Goal: Find specific page/section: Find specific page/section

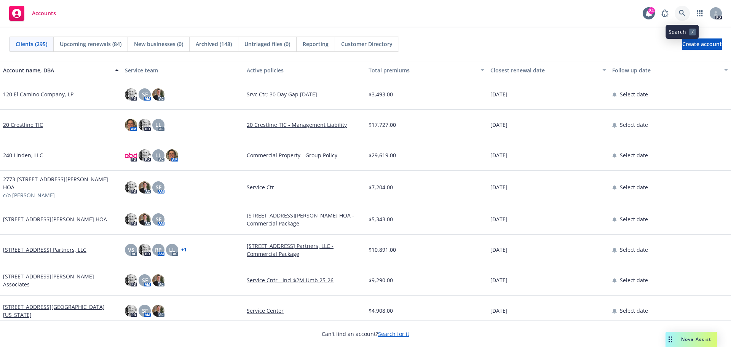
click at [682, 10] on link at bounding box center [682, 13] width 15 height 15
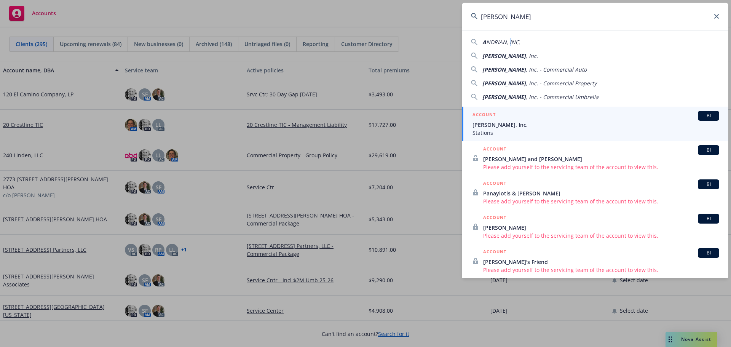
click at [511, 44] on span "NDRIAN, INC." at bounding box center [503, 41] width 34 height 7
type input "ANDRIAN, INC."
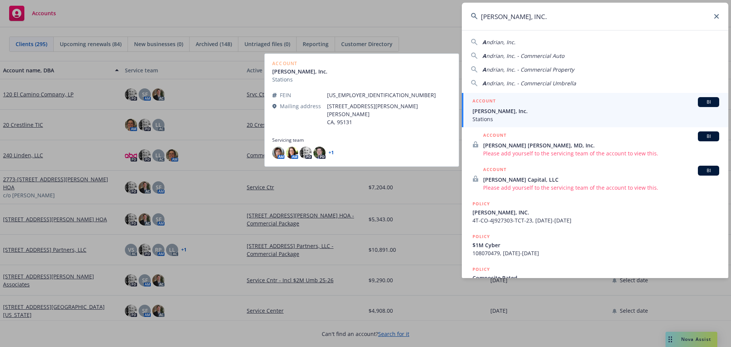
click at [490, 110] on span "[PERSON_NAME], Inc." at bounding box center [596, 111] width 247 height 8
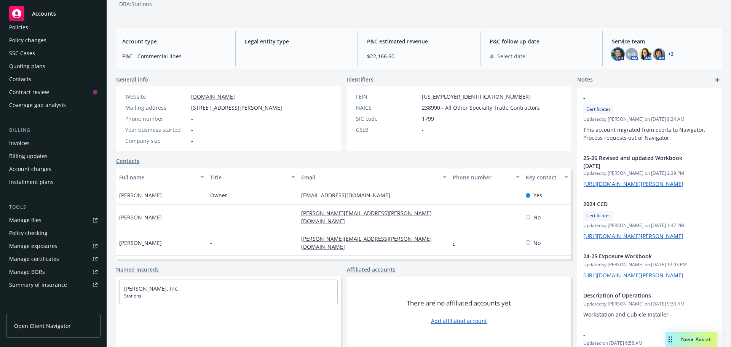
click at [612, 57] on img at bounding box center [618, 54] width 12 height 12
click at [628, 55] on span "HB" at bounding box center [632, 54] width 8 height 8
click at [639, 55] on img at bounding box center [645, 54] width 12 height 12
click at [668, 54] on link "+ 2" at bounding box center [670, 54] width 5 height 5
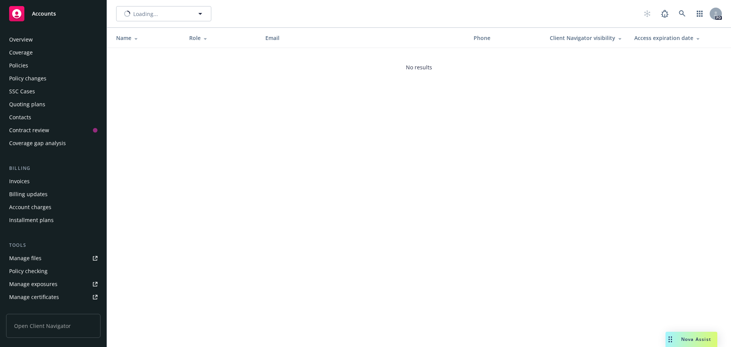
scroll to position [149, 0]
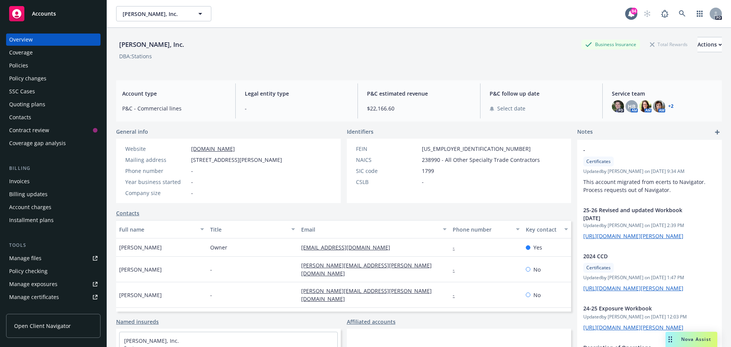
click at [24, 66] on div "Policies" at bounding box center [18, 65] width 19 height 12
click at [18, 65] on div "Policies" at bounding box center [18, 65] width 19 height 12
